Goal: Find specific page/section: Find specific page/section

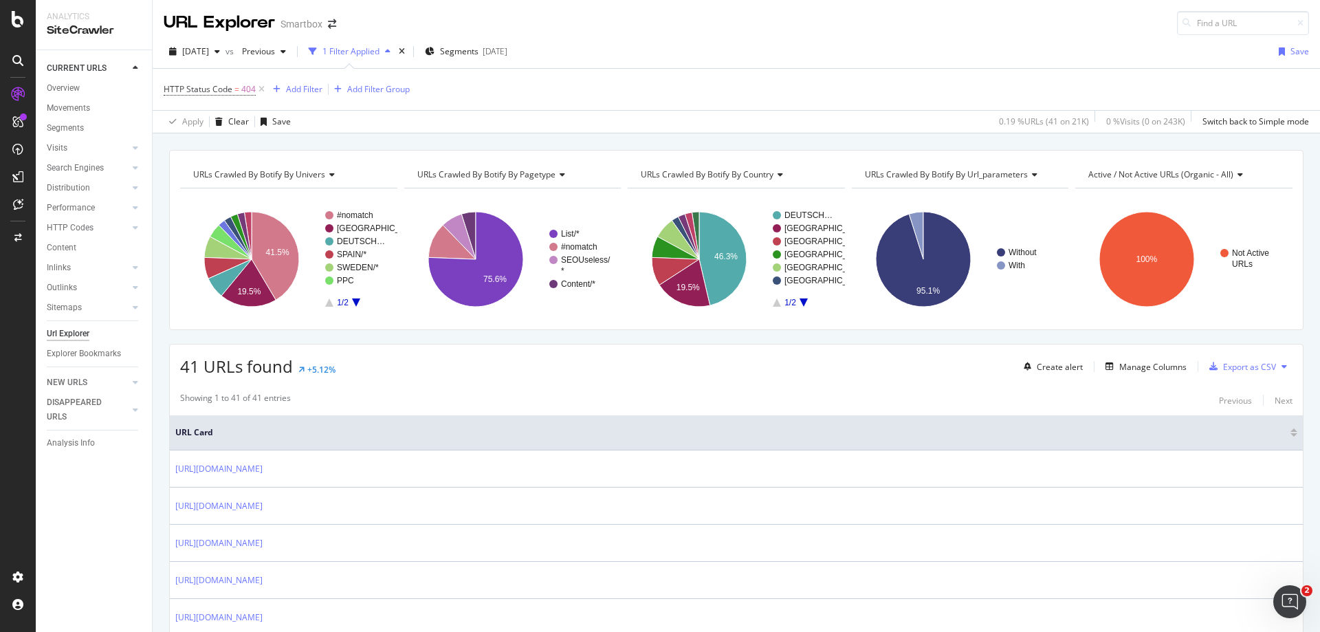
click at [976, 33] on div "URL Explorer Smartbox" at bounding box center [737, 17] width 1168 height 35
